Goal: Navigation & Orientation: Find specific page/section

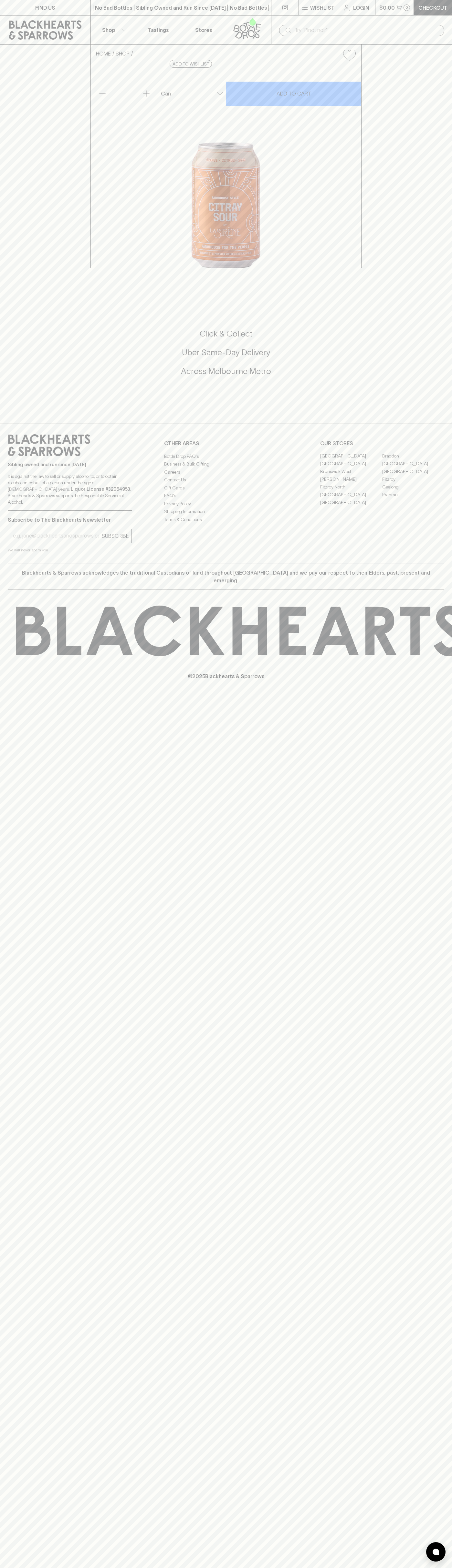
click at [214, 23] on link "Stores" at bounding box center [203, 29] width 45 height 29
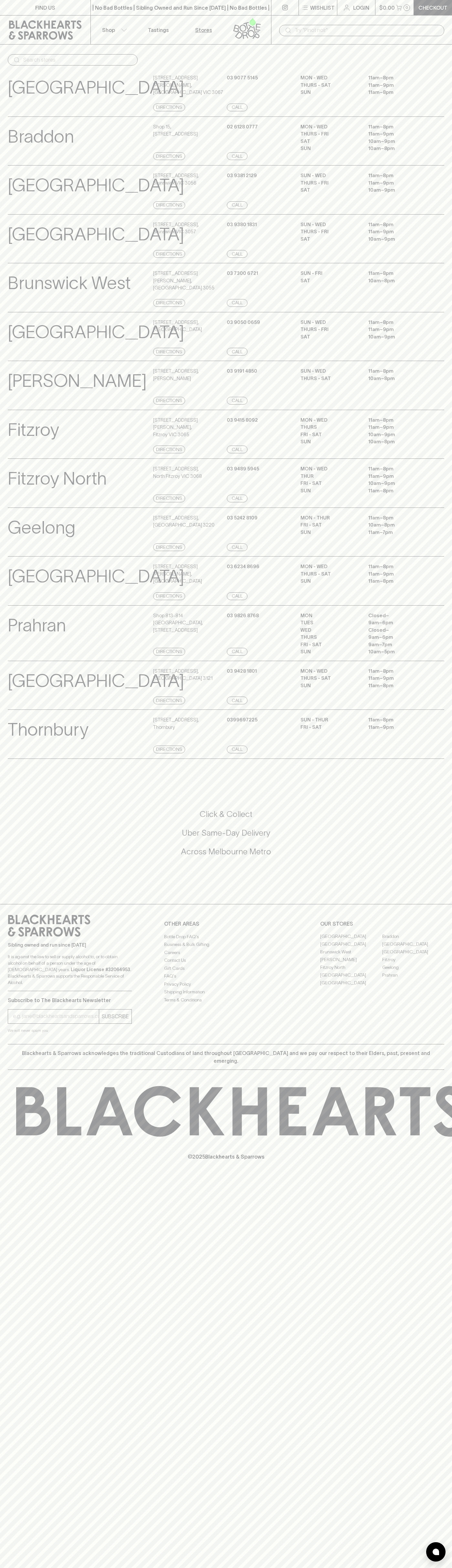
click at [448, 141] on div "Braddon View Store Details Shop [STREET_ADDRESS] Directions [PHONE_NUMBER] Call…" at bounding box center [226, 141] width 452 height 49
click at [378, 1567] on html "FIND US | No Bad Bottles | Sibling Owned and Run Since [DATE] | No Bad Bottles …" at bounding box center [226, 784] width 452 height 1568
click at [23, 590] on p "[GEOGRAPHIC_DATA]" at bounding box center [96, 576] width 176 height 27
